Goal: Information Seeking & Learning: Find specific fact

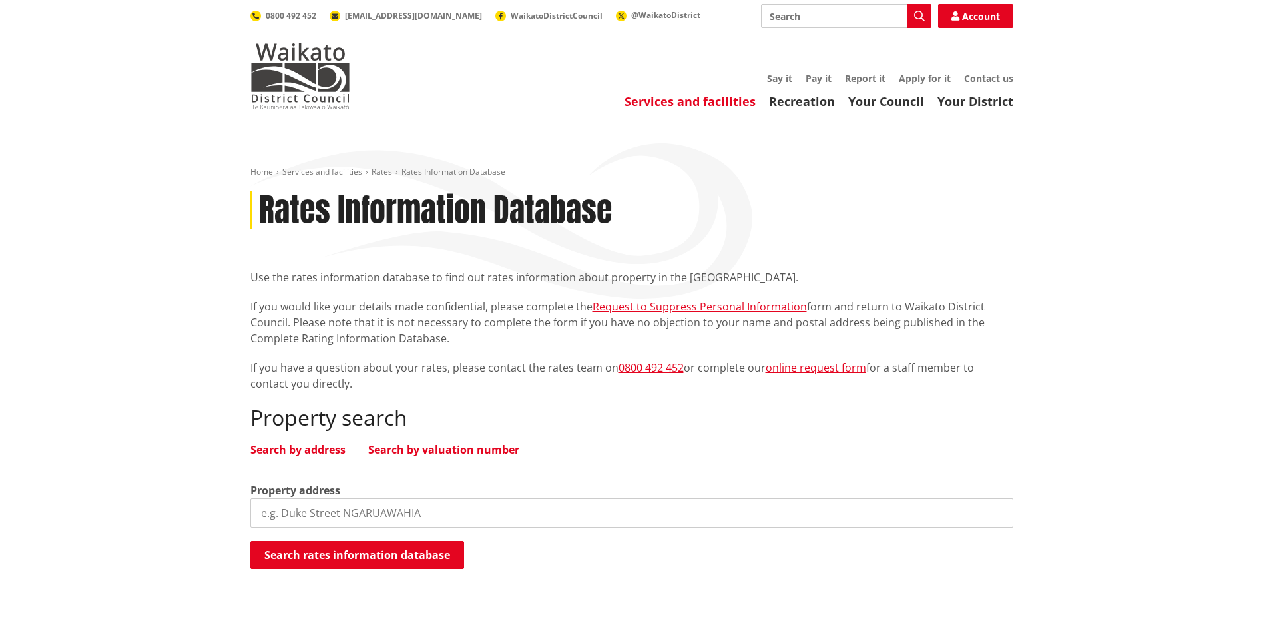
click at [423, 448] on link "Search by valuation number" at bounding box center [443, 449] width 151 height 11
click at [290, 516] on input "search" at bounding box center [631, 512] width 763 height 29
click at [348, 554] on button "Search rates information database" at bounding box center [357, 555] width 214 height 28
click at [295, 446] on link "Search by address" at bounding box center [297, 449] width 95 height 11
drag, startPoint x: 348, startPoint y: 511, endPoint x: 206, endPoint y: 513, distance: 141.2
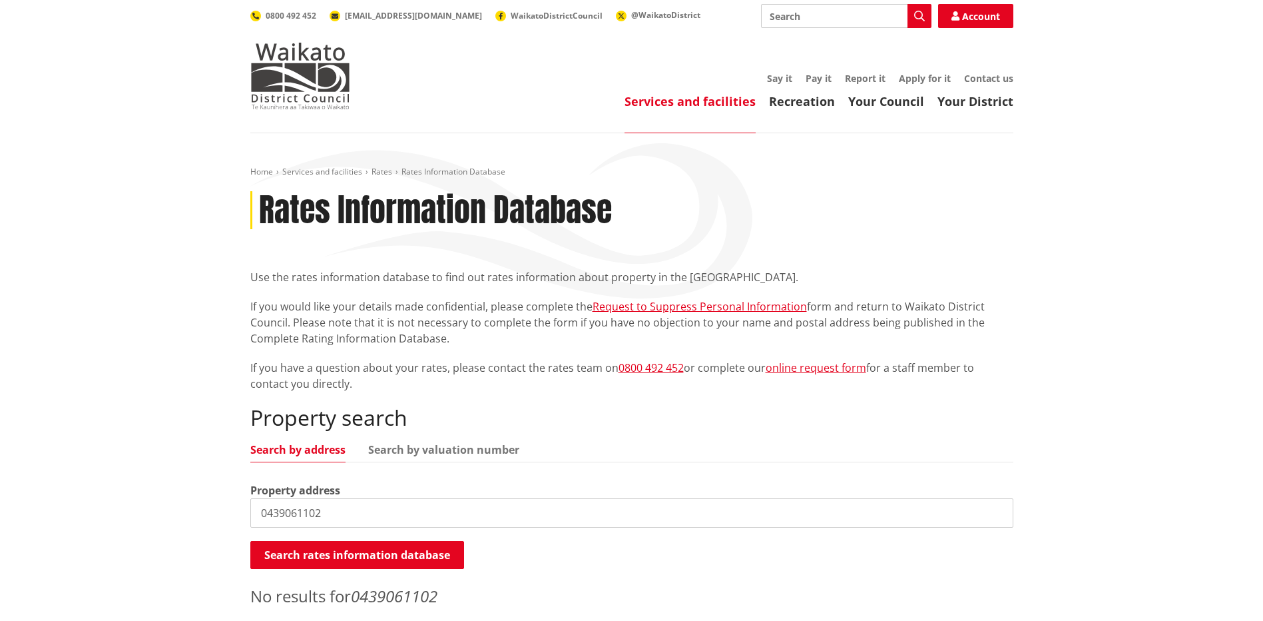
click at [206, 513] on div "Home Services and facilities Rates Rates Information Database Rates Information…" at bounding box center [631, 400] width 1263 height 535
type input "354 Waipuna Road"
click at [299, 555] on button "Search rates information database" at bounding box center [357, 555] width 214 height 28
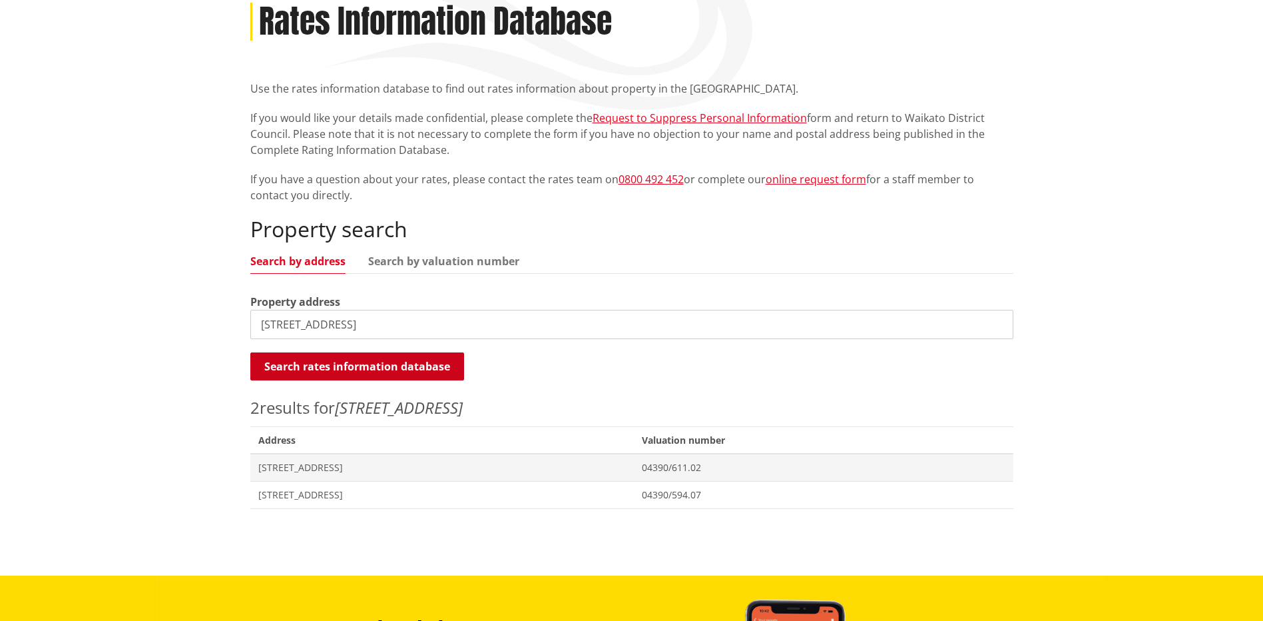
scroll to position [200, 0]
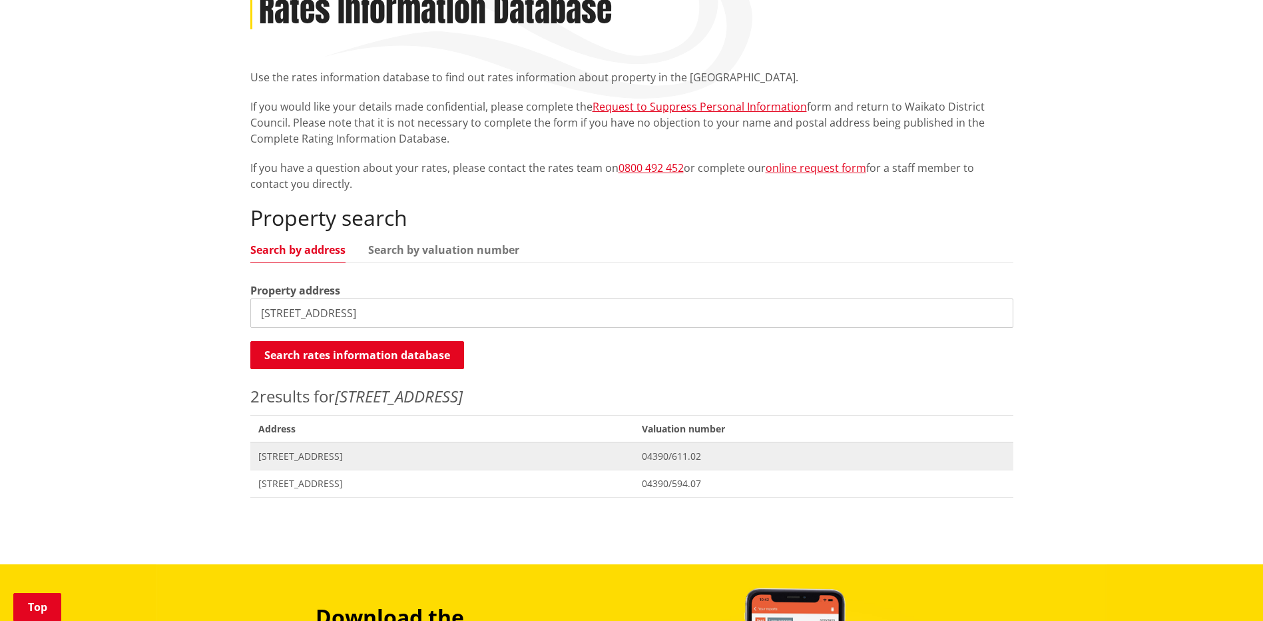
click at [322, 454] on span "[STREET_ADDRESS]" at bounding box center [442, 455] width 368 height 13
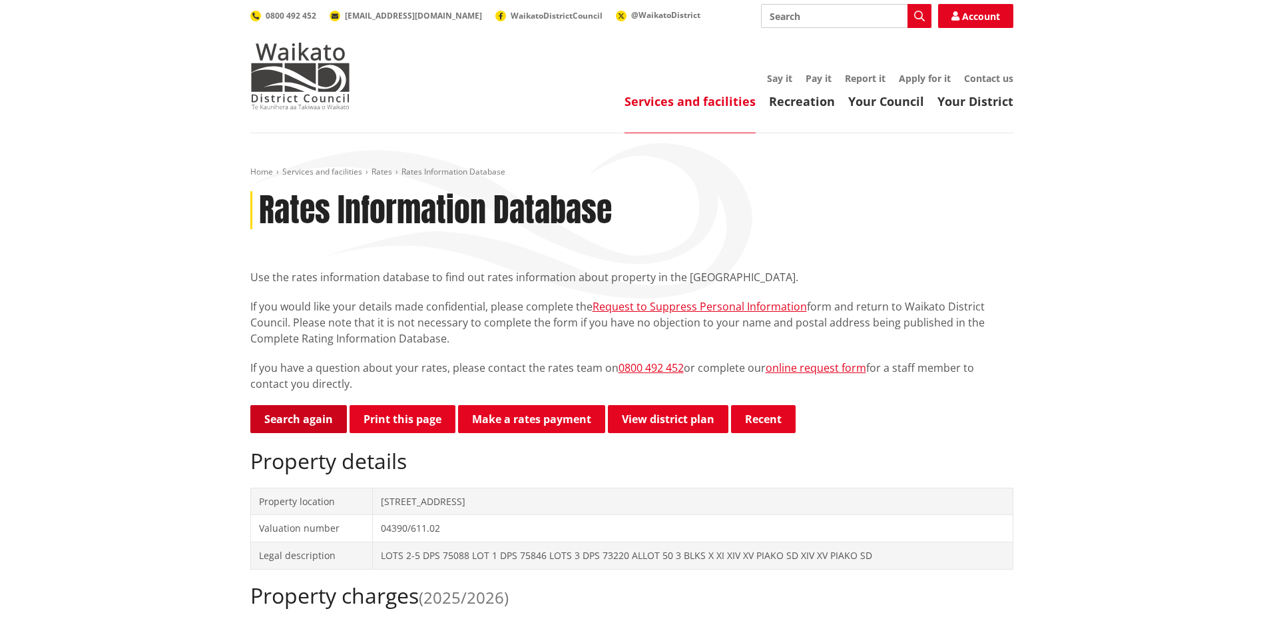
click at [305, 419] on link "Search again" at bounding box center [298, 419] width 97 height 28
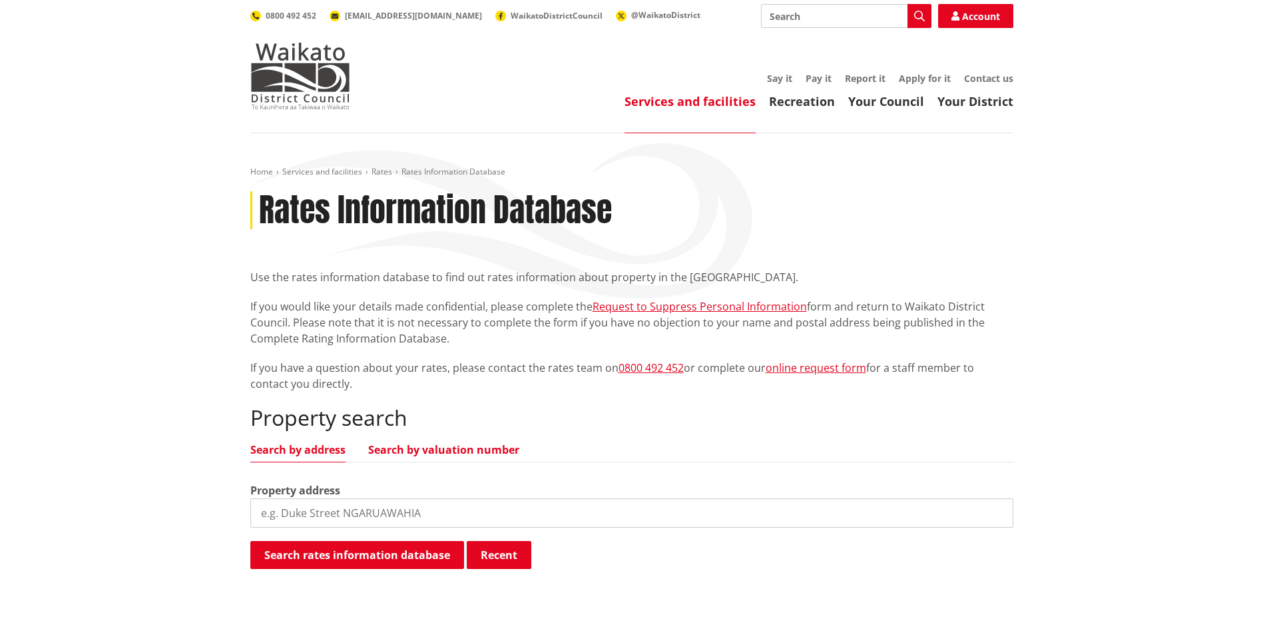
click at [445, 446] on link "Search by valuation number" at bounding box center [443, 449] width 151 height 11
drag, startPoint x: 371, startPoint y: 513, endPoint x: 276, endPoint y: 519, distance: 94.7
click at [276, 519] on input "search" at bounding box center [631, 512] width 763 height 29
drag, startPoint x: 354, startPoint y: 517, endPoint x: 260, endPoint y: 513, distance: 93.3
click at [260, 515] on input "search" at bounding box center [631, 512] width 763 height 29
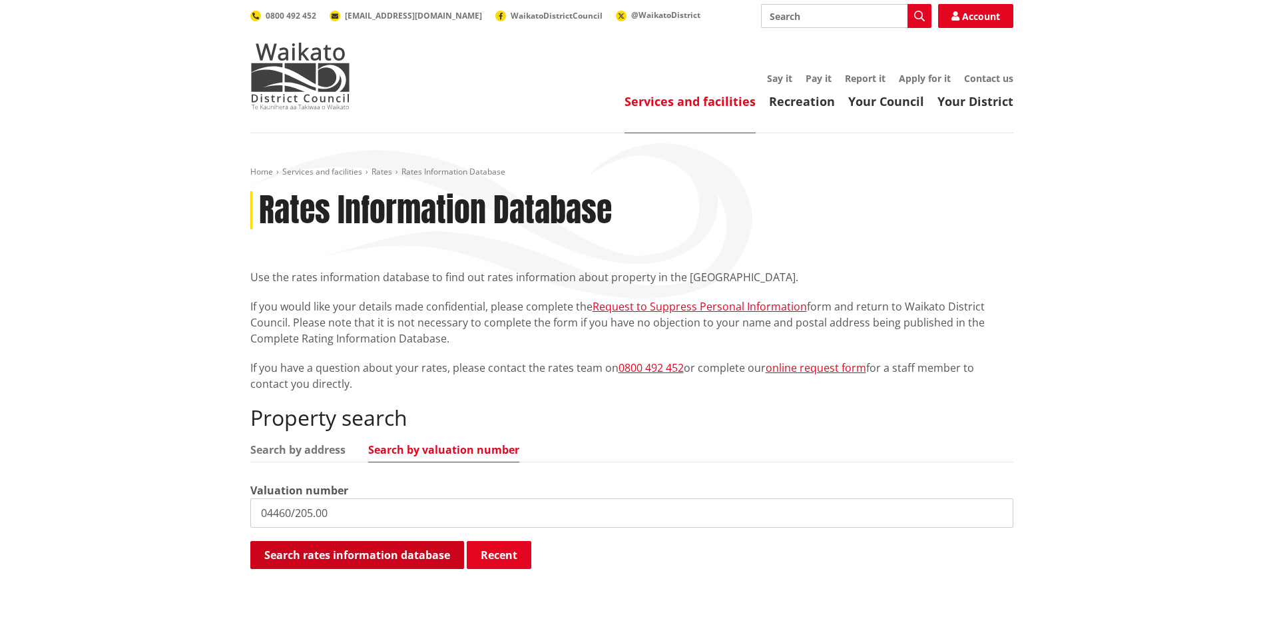
type input "04460/205.00"
click at [330, 549] on button "Search rates information database" at bounding box center [357, 555] width 214 height 28
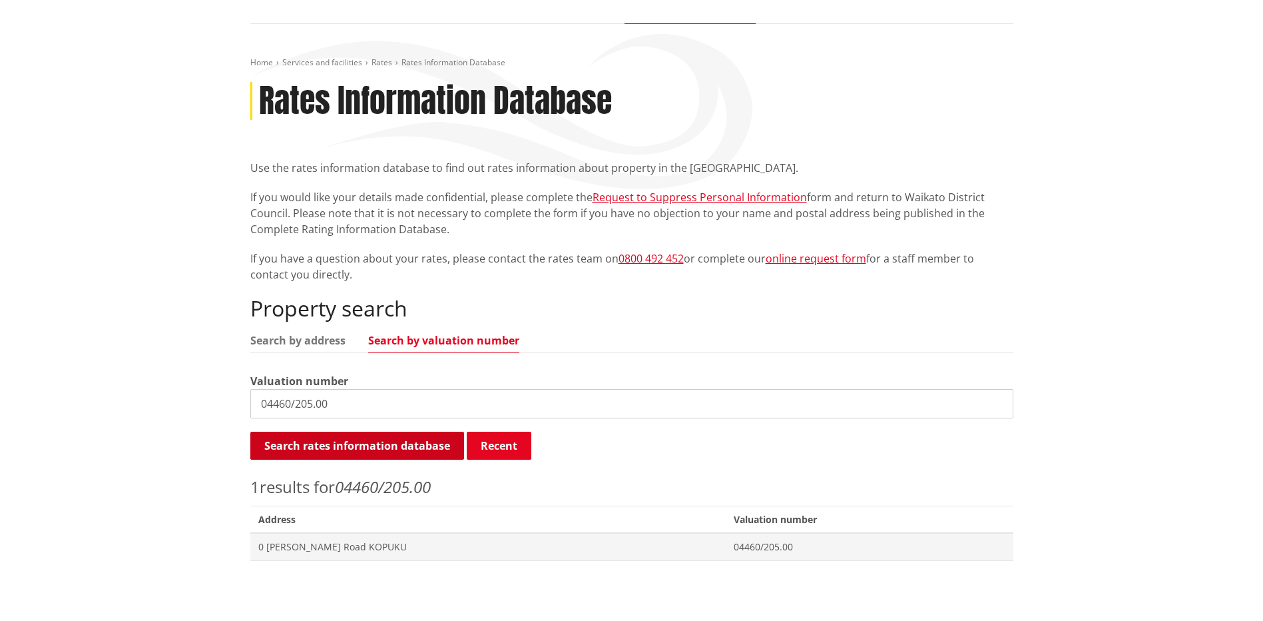
scroll to position [133, 0]
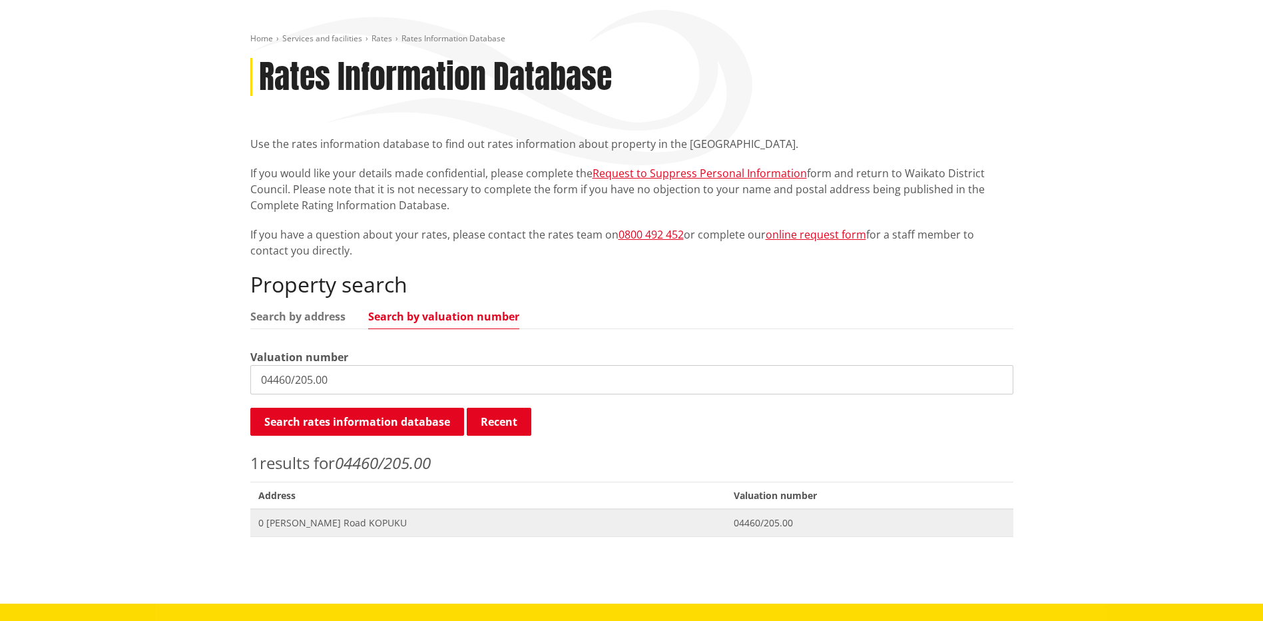
click at [319, 525] on span "0 Schumacker Road KOPUKU" at bounding box center [488, 522] width 460 height 13
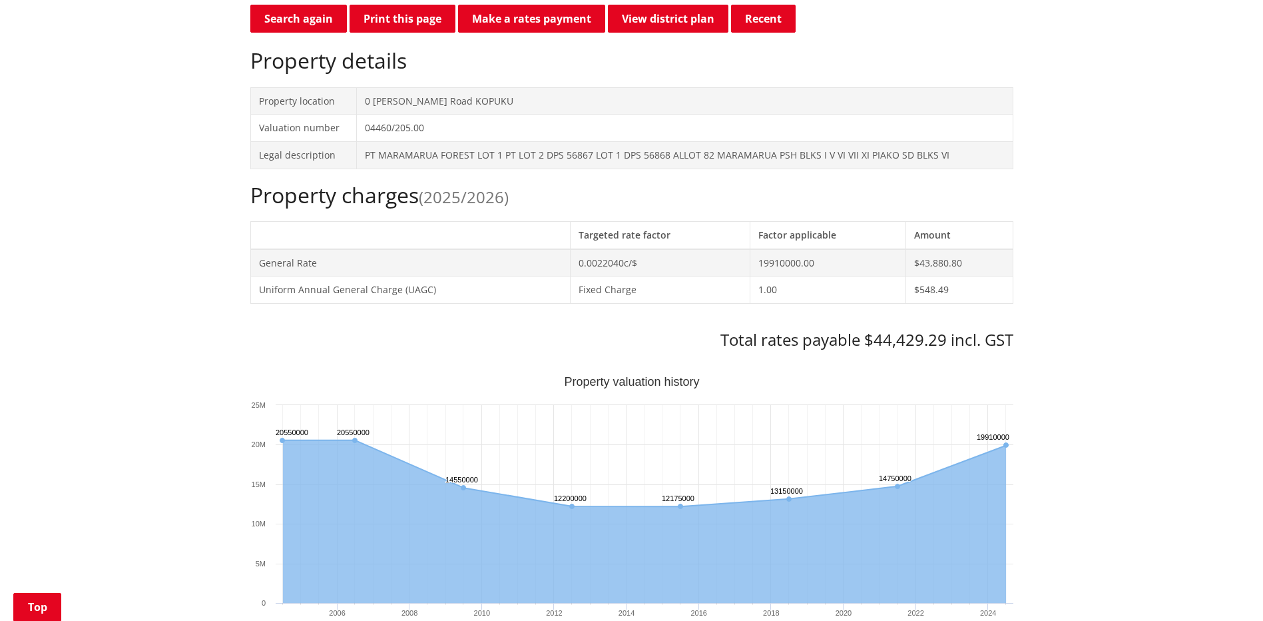
scroll to position [400, 0]
